Goal: Task Accomplishment & Management: Manage account settings

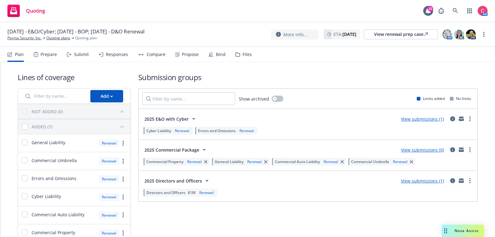
click at [242, 53] on div "Files" at bounding box center [246, 54] width 9 height 5
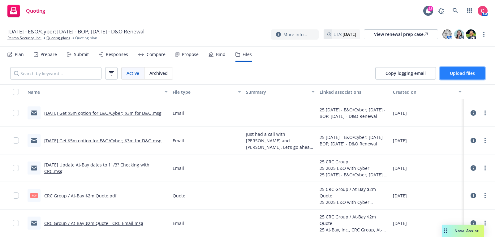
click at [404, 71] on button "Upload files" at bounding box center [461, 73] width 45 height 12
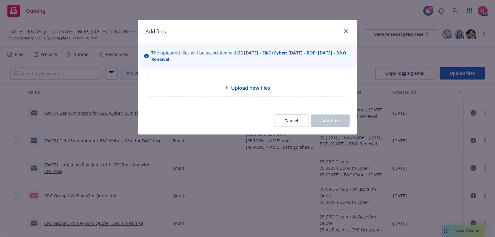
click at [258, 94] on div "Upload new files" at bounding box center [247, 87] width 198 height 17
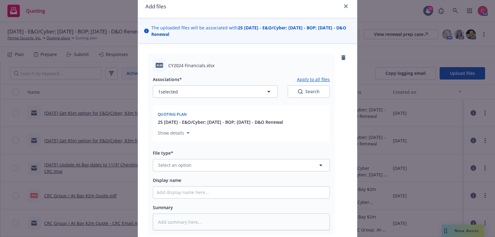
scroll to position [26, 0]
click at [222, 162] on button "Select an option" at bounding box center [241, 164] width 177 height 12
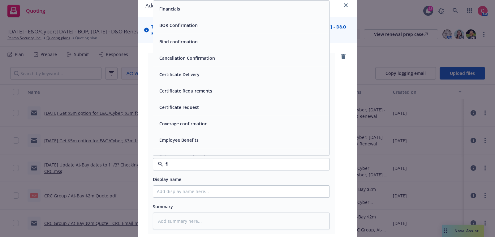
type input "fin"
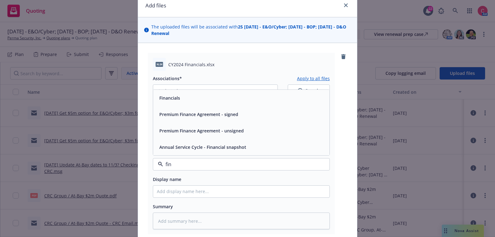
click at [223, 103] on div "Financials" at bounding box center [241, 98] width 176 height 16
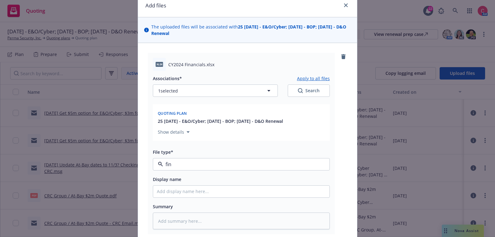
type textarea "x"
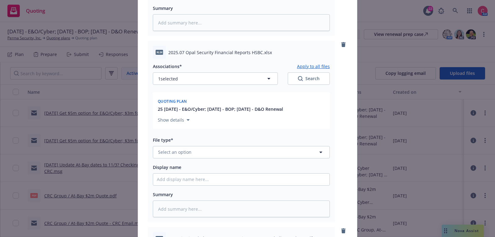
scroll to position [236, 0]
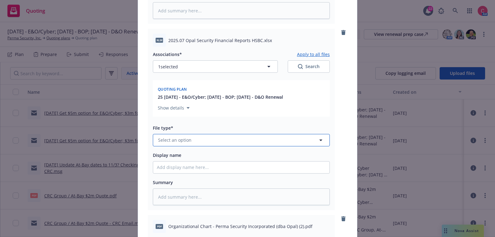
click at [225, 143] on button "Select an option" at bounding box center [241, 140] width 177 height 12
type input "fin"
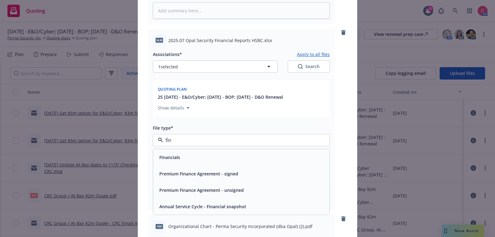
click at [226, 159] on div "Financials" at bounding box center [241, 156] width 169 height 9
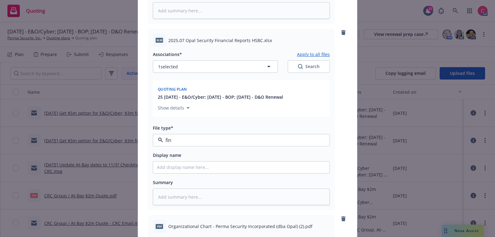
type textarea "x"
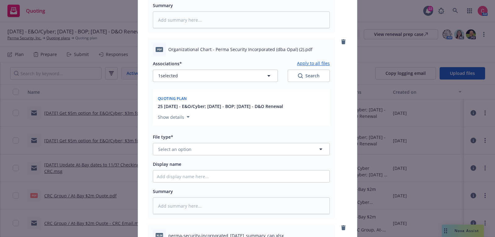
scroll to position [413, 0]
click at [226, 147] on button "Select an option" at bounding box center [241, 149] width 177 height 12
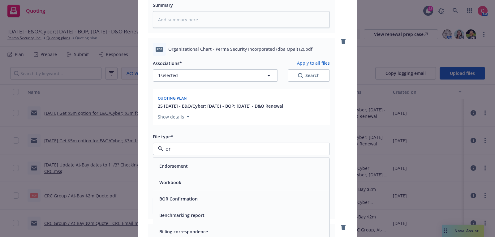
type input "org"
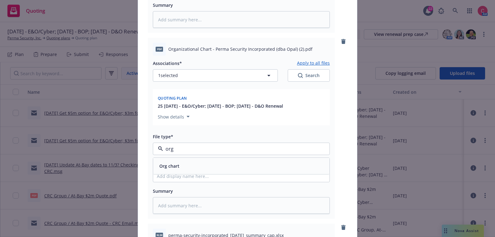
click at [226, 158] on div "Org chart" at bounding box center [241, 166] width 176 height 16
type textarea "x"
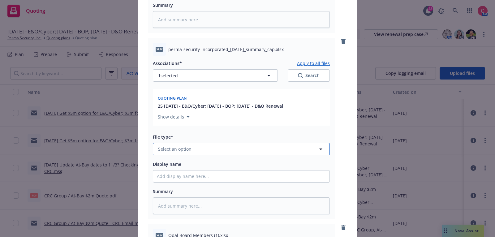
click at [226, 148] on button "Select an option" at bounding box center [241, 149] width 177 height 12
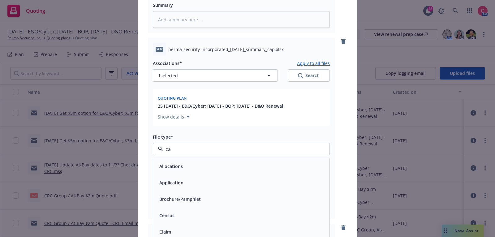
type input "cap"
click at [228, 163] on div "Cap Table" at bounding box center [241, 166] width 169 height 9
type textarea "x"
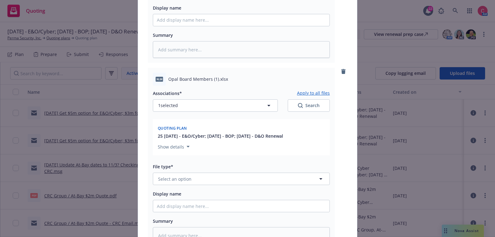
scroll to position [760, 0]
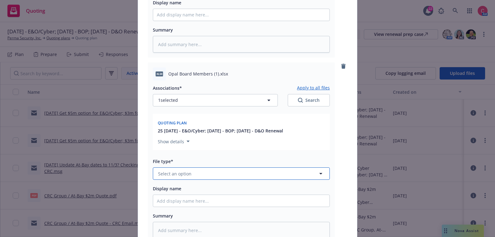
click at [225, 174] on button "Select an option" at bounding box center [241, 173] width 177 height 12
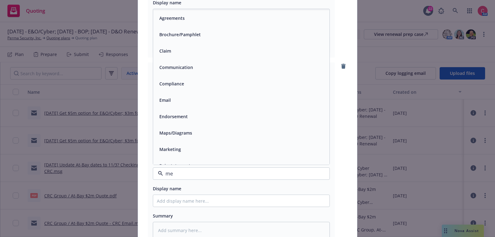
type input "mem"
type textarea "x"
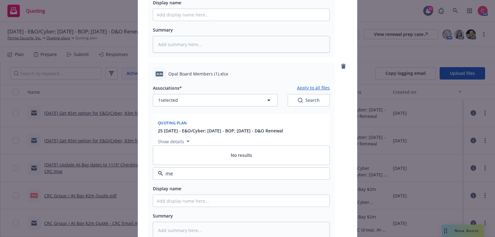
type input "m"
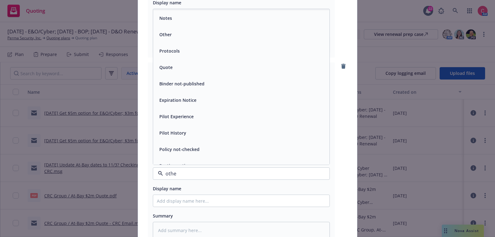
type input "other"
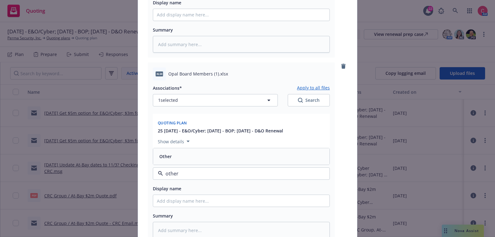
click at [224, 156] on div "Other" at bounding box center [241, 156] width 169 height 9
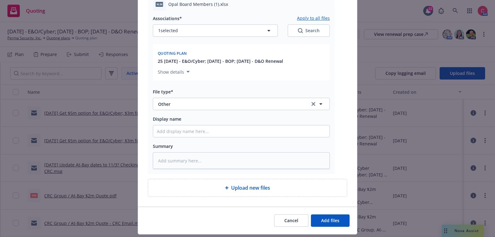
scroll to position [847, 0]
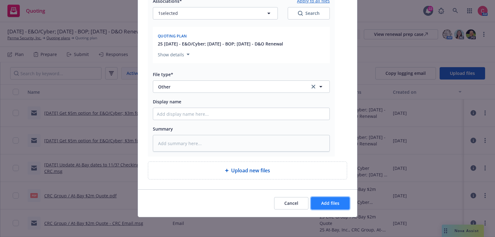
click at [334, 194] on span "Add files" at bounding box center [330, 203] width 18 height 6
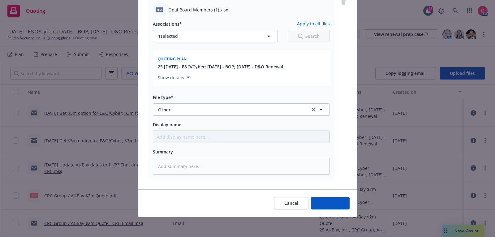
scroll to position [824, 0]
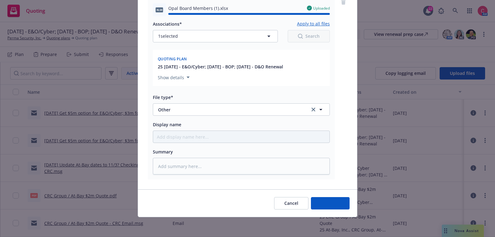
type textarea "x"
